Goal: Check status: Check status

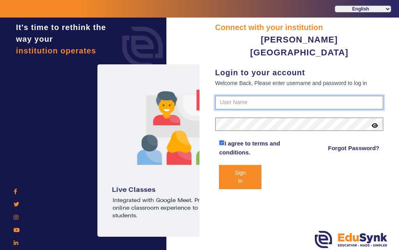
type input "7685859009"
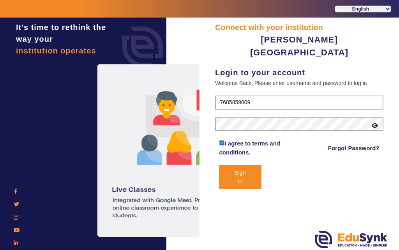
click at [243, 165] on button "Sign In" at bounding box center [240, 177] width 42 height 24
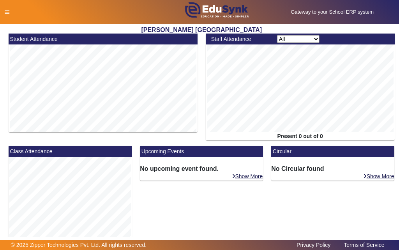
click at [8, 12] on icon at bounding box center [7, 11] width 5 height 5
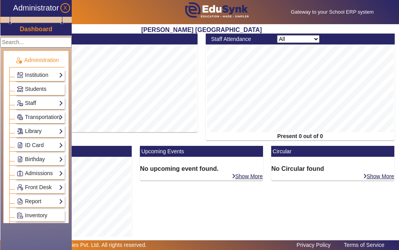
click at [36, 132] on link "Library" at bounding box center [40, 131] width 46 height 9
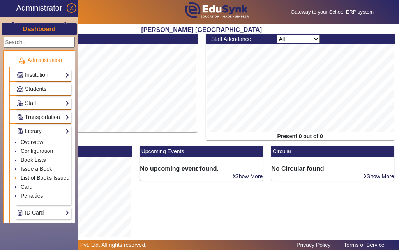
click at [48, 177] on link "List of Books Issued" at bounding box center [45, 177] width 49 height 6
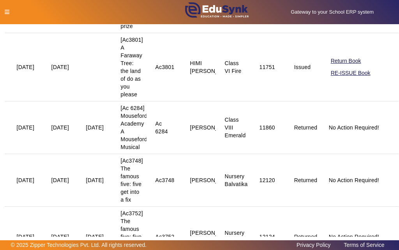
scroll to position [584, 0]
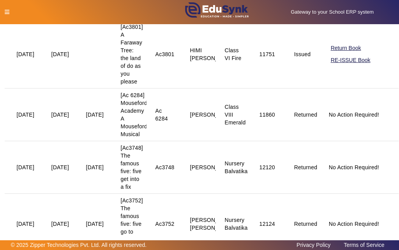
click at [5, 13] on icon at bounding box center [7, 11] width 5 height 5
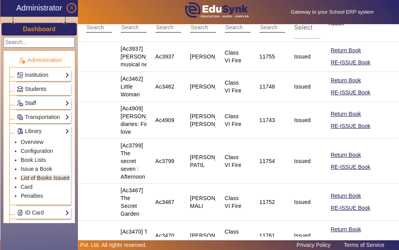
scroll to position [78, 0]
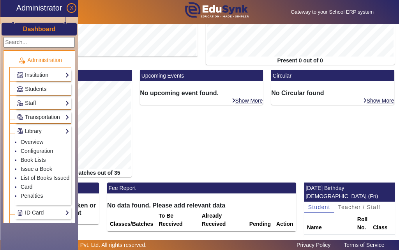
scroll to position [78, 0]
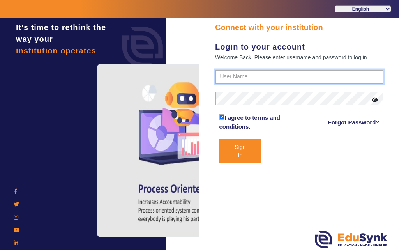
type input "7685859009"
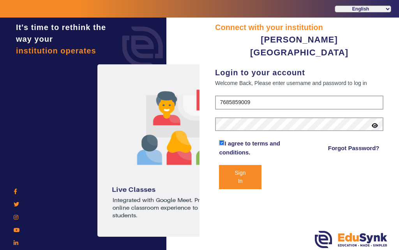
click at [241, 165] on button "Sign In" at bounding box center [240, 177] width 42 height 24
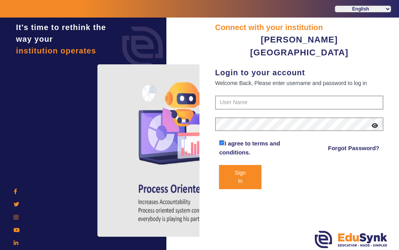
type input "7685859009"
click at [240, 165] on button "Sign In" at bounding box center [240, 177] width 42 height 24
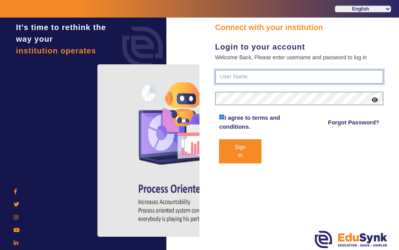
type input "7685859009"
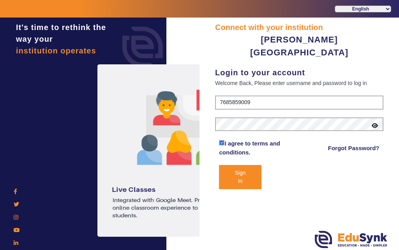
click at [238, 165] on button "Sign In" at bounding box center [240, 177] width 42 height 24
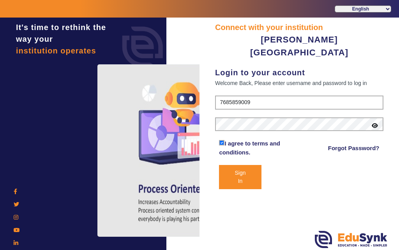
click at [236, 165] on button "Sign In" at bounding box center [240, 177] width 42 height 24
